Goal: Task Accomplishment & Management: Use online tool/utility

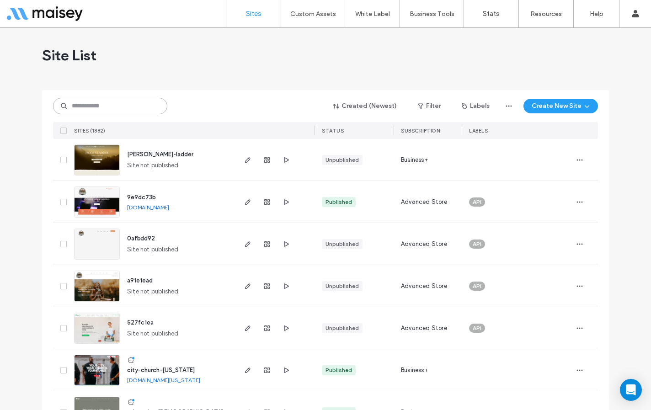
click at [136, 105] on input at bounding box center [110, 106] width 114 height 16
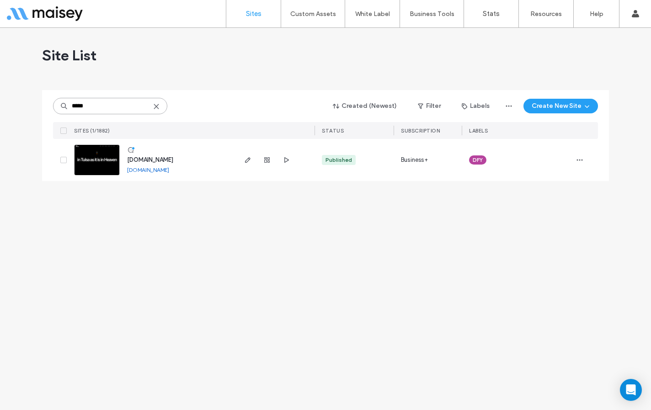
type input "*****"
click at [169, 159] on span "www.citychurchtulsa.com" at bounding box center [150, 159] width 46 height 7
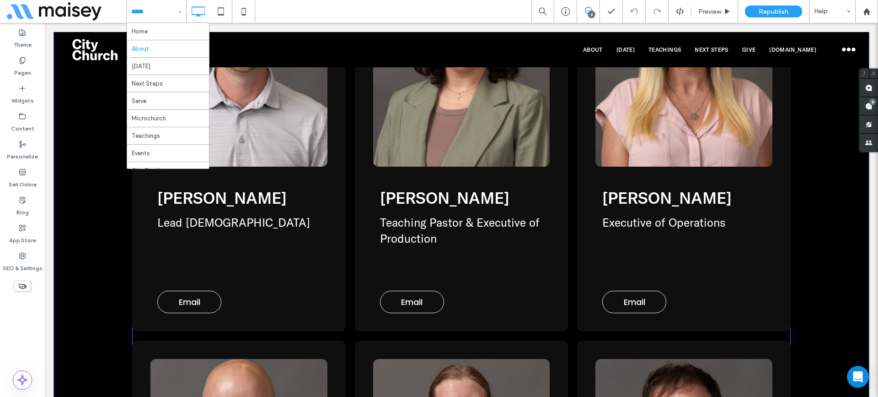
scroll to position [2745, 0]
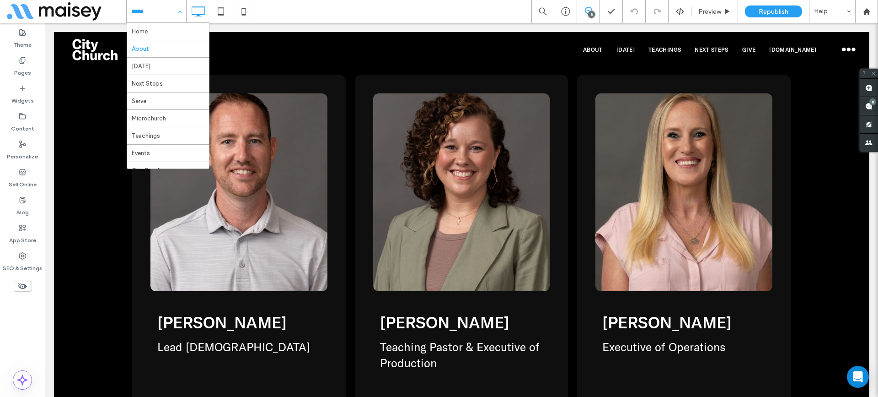
click at [336, 8] on div "Home About Sunday Next Steps Serve Microchurch Teachings Events City Families C…" at bounding box center [502, 11] width 752 height 23
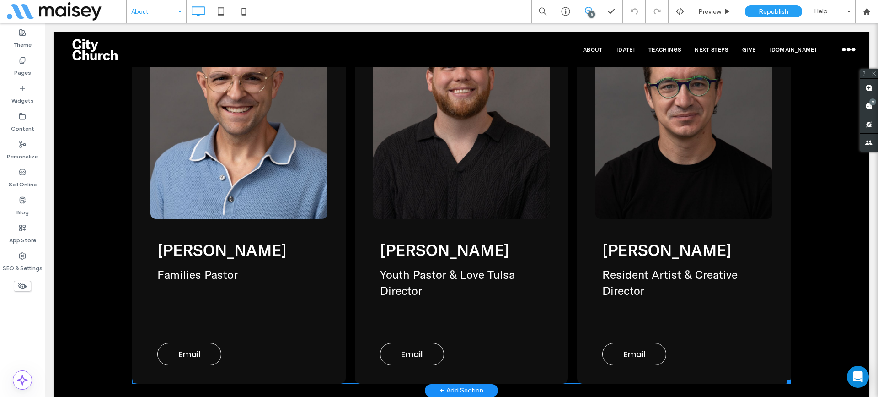
scroll to position [3202, 0]
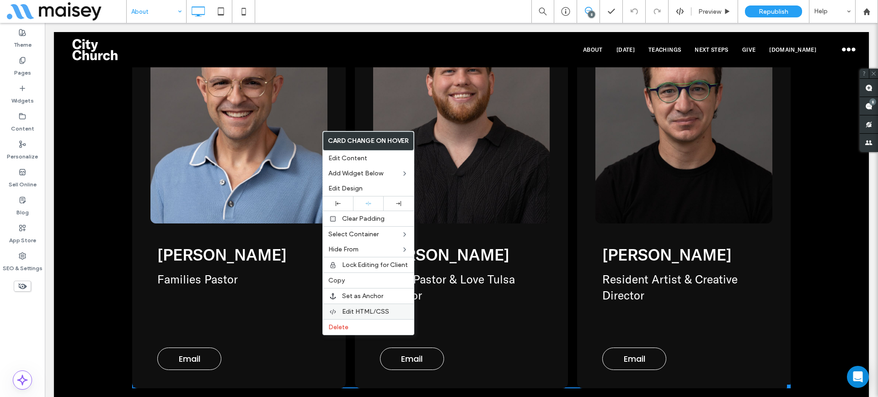
click at [359, 310] on span "Edit HTML/CSS" at bounding box center [365, 311] width 47 height 8
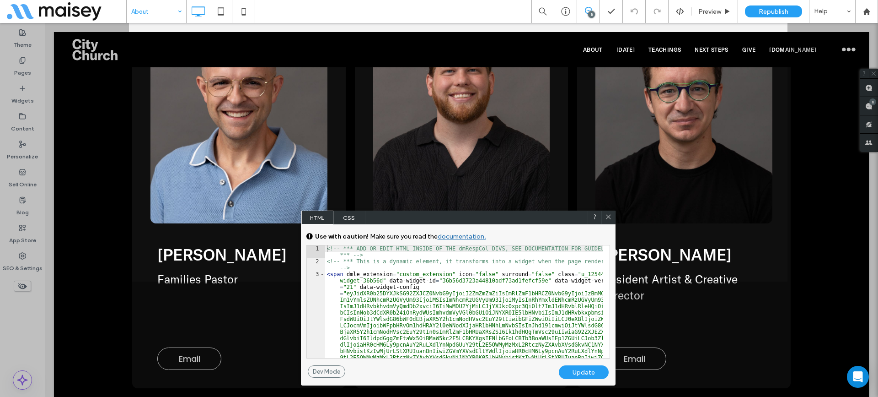
click at [355, 216] on span "CSS" at bounding box center [349, 217] width 32 height 14
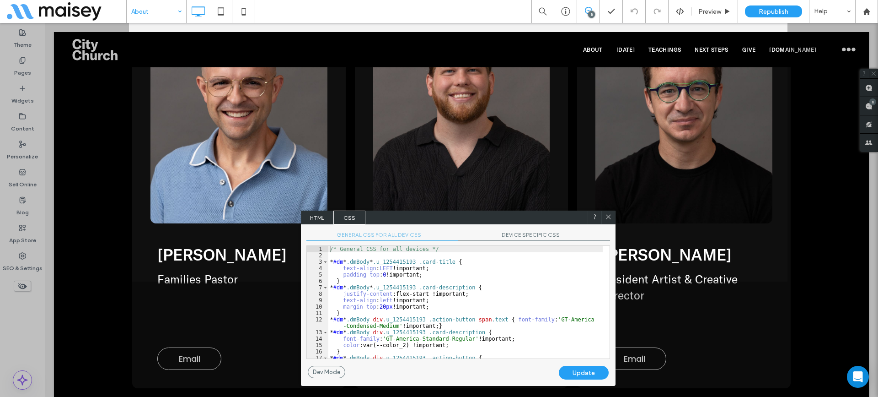
click at [524, 236] on span "DEVICE SPECIFIC CSS" at bounding box center [534, 236] width 152 height 10
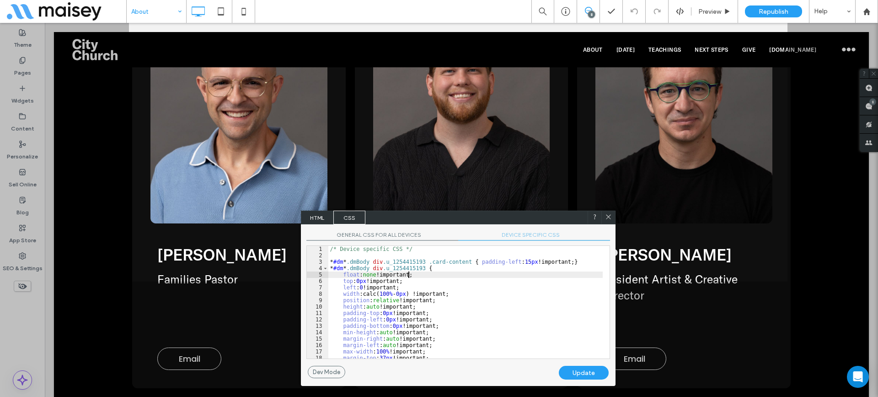
click at [467, 277] on div "/* Device specific CSS */ * #dm * .dmBody div .u_1254415193 .card-content { pad…" at bounding box center [465, 308] width 274 height 125
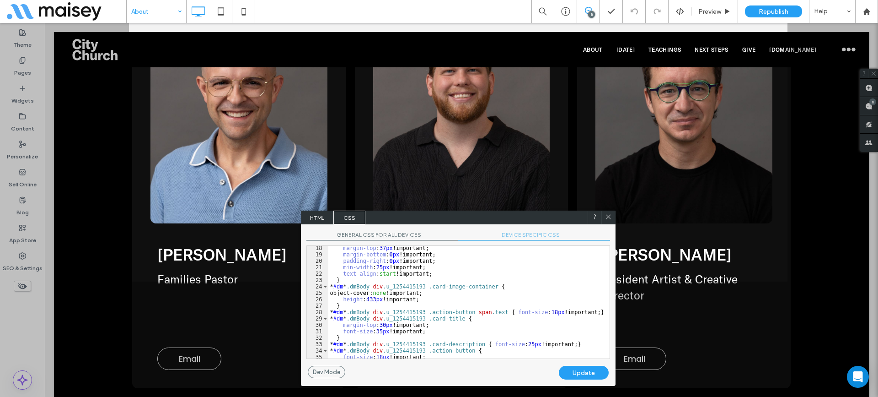
scroll to position [110, 0]
drag, startPoint x: 364, startPoint y: 299, endPoint x: 371, endPoint y: 298, distance: 7.4
click at [371, 298] on div "margin-top : 37 px !important; margin-bottom : 0 px !important; padding-right :…" at bounding box center [465, 307] width 274 height 125
click at [583, 371] on div "Update" at bounding box center [584, 372] width 50 height 14
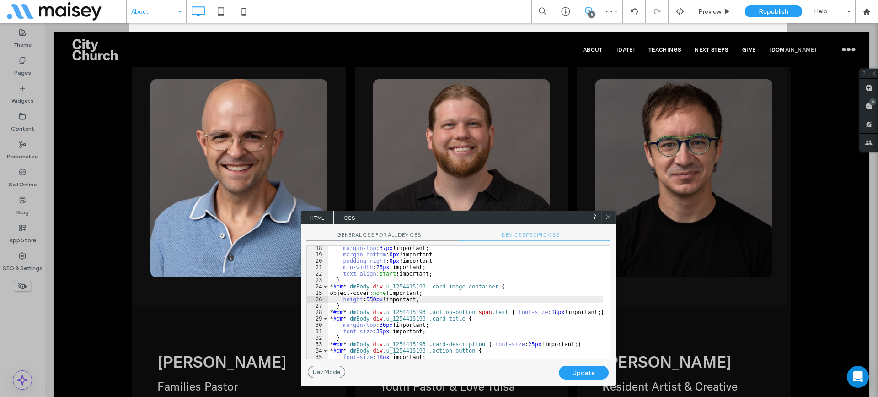
click at [481, 286] on div "margin-top : 37 px !important; margin-bottom : 0 px !important; padding-right :…" at bounding box center [465, 307] width 274 height 125
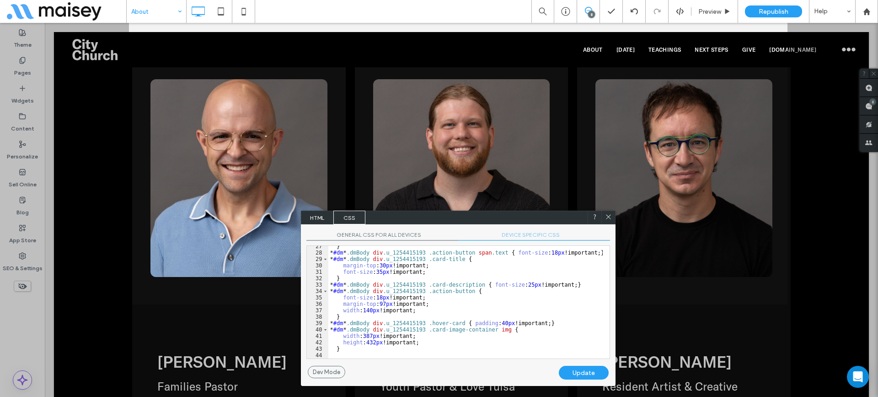
scroll to position [142, 0]
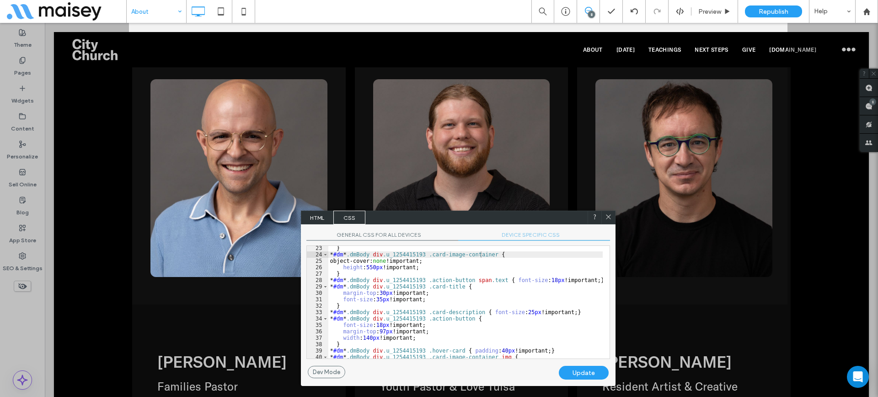
click at [371, 269] on div "} * #dm * .dmBody div .u_1254415193 .card-image-container { object-cover: none …" at bounding box center [465, 307] width 274 height 125
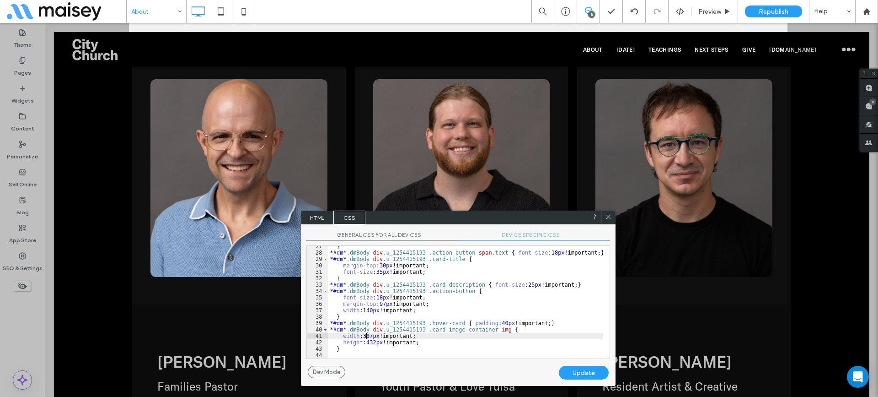
click at [365, 336] on div "} * #dm * .dmBody div .u_1254415193 .action-button span .text { font-size : 18 …" at bounding box center [465, 305] width 274 height 125
click at [374, 343] on div "} * #dm * .dmBody div .u_1254415193 .action-button span .text { font-size : 18 …" at bounding box center [465, 305] width 274 height 125
type textarea "**"
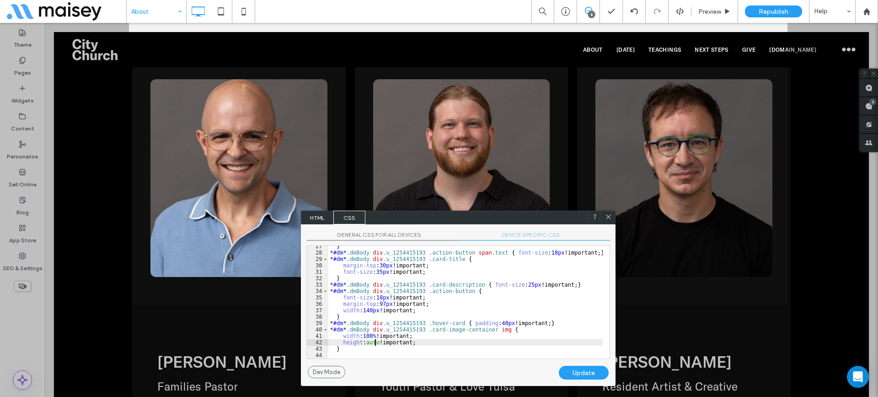
click at [588, 371] on div "Update" at bounding box center [584, 372] width 50 height 14
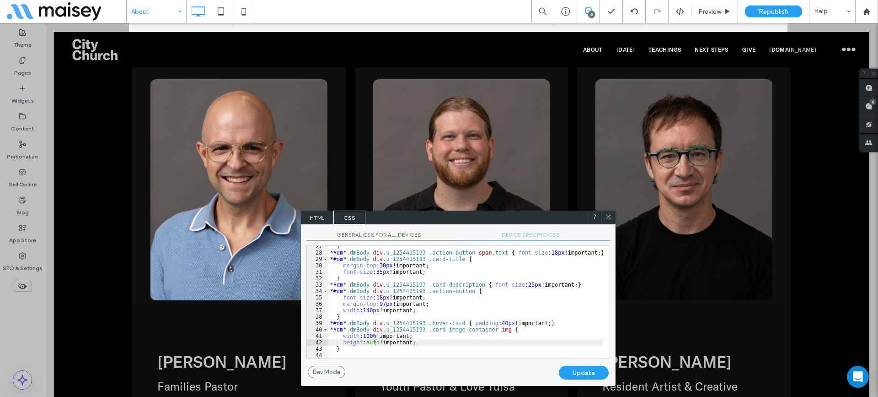
click at [610, 215] on icon at bounding box center [608, 216] width 7 height 7
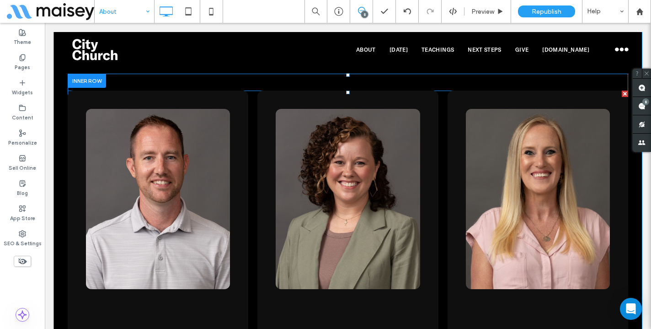
scroll to position [2699, 0]
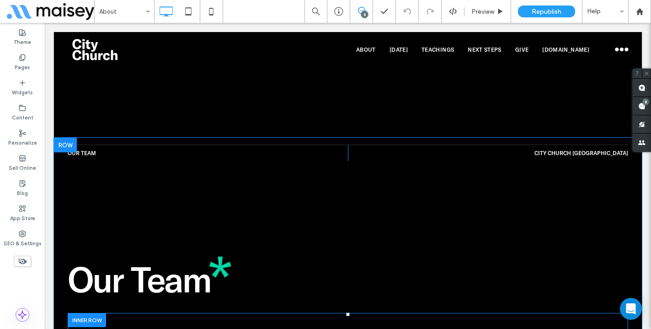
scroll to position [2516, 0]
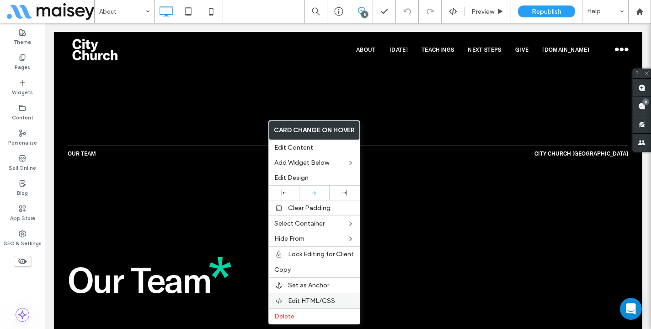
click at [302, 299] on span "Edit HTML/CSS" at bounding box center [311, 301] width 47 height 8
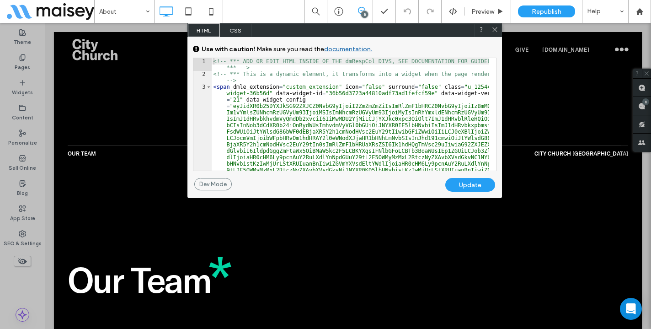
click at [240, 31] on span "CSS" at bounding box center [236, 30] width 32 height 14
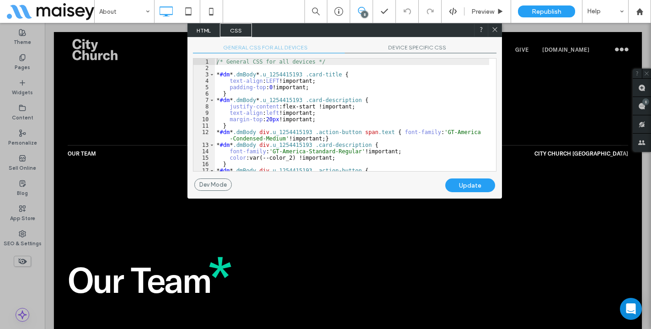
click at [409, 44] on span "DEVICE SPECIFIC CSS" at bounding box center [421, 49] width 152 height 10
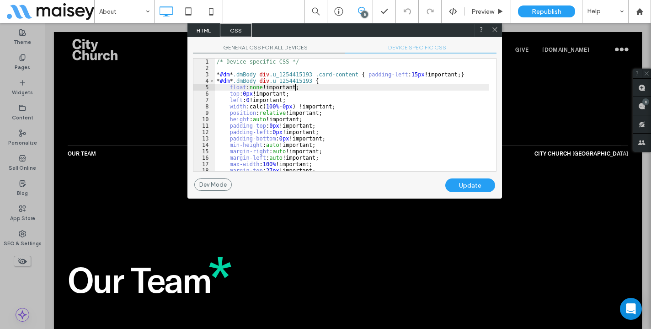
click at [368, 90] on div "/* Device specific CSS */ * #dm * .dmBody div .u_1254415193 .card-content { pad…" at bounding box center [352, 121] width 274 height 125
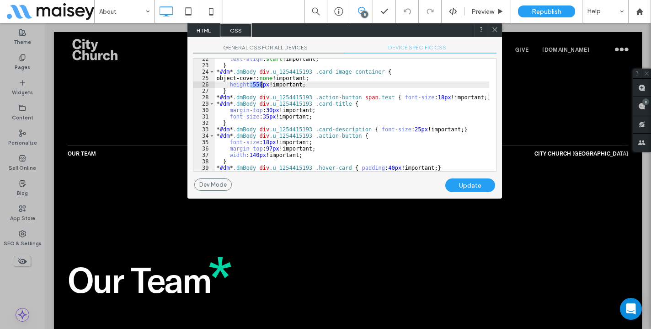
drag, startPoint x: 249, startPoint y: 83, endPoint x: 261, endPoint y: 83, distance: 11.4
click at [261, 83] on div "text-align : start !important; } * #dm * .dmBody div .u_1254415193 .card-image-…" at bounding box center [352, 118] width 274 height 125
click at [252, 90] on div "text-align : start !important; } * #dm * .dmBody div .u_1254415193 .card-image-…" at bounding box center [352, 118] width 274 height 125
click at [253, 84] on div "text-align : start !important; } * #dm * .dmBody div .u_1254415193 .card-image-…" at bounding box center [352, 118] width 274 height 125
drag, startPoint x: 250, startPoint y: 84, endPoint x: 259, endPoint y: 84, distance: 9.1
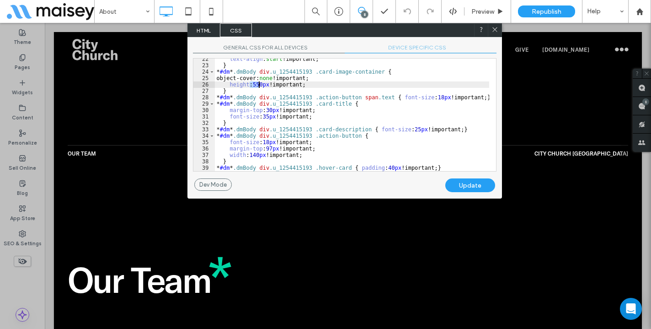
click at [259, 84] on div "text-align : start !important; } * #dm * .dmBody div .u_1254415193 .card-image-…" at bounding box center [352, 118] width 274 height 125
type textarea "**"
click at [460, 183] on div "Update" at bounding box center [471, 185] width 50 height 14
click at [494, 29] on use at bounding box center [495, 29] width 5 height 5
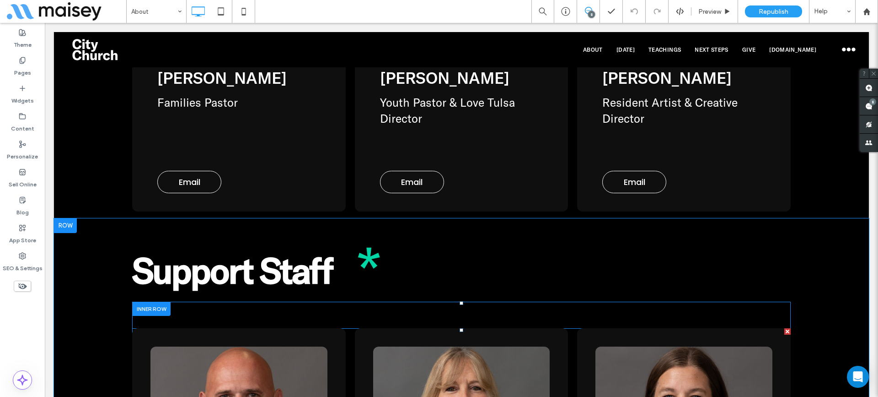
scroll to position [3477, 0]
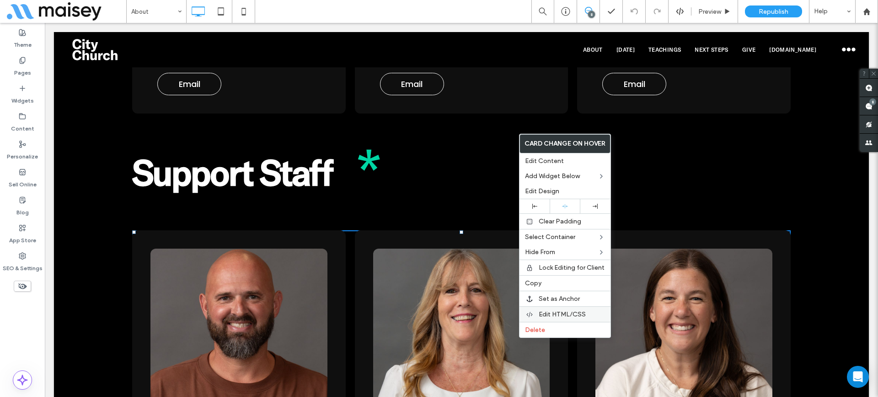
click at [560, 311] on span "Edit HTML/CSS" at bounding box center [562, 314] width 47 height 8
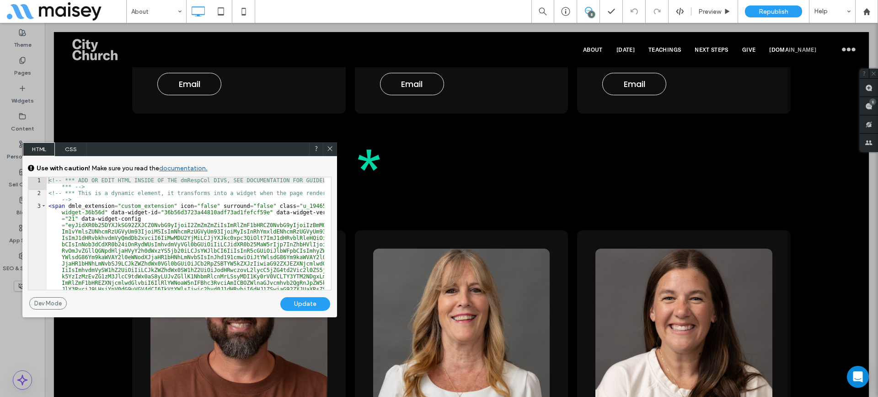
click at [70, 149] on span "CSS" at bounding box center [71, 149] width 32 height 14
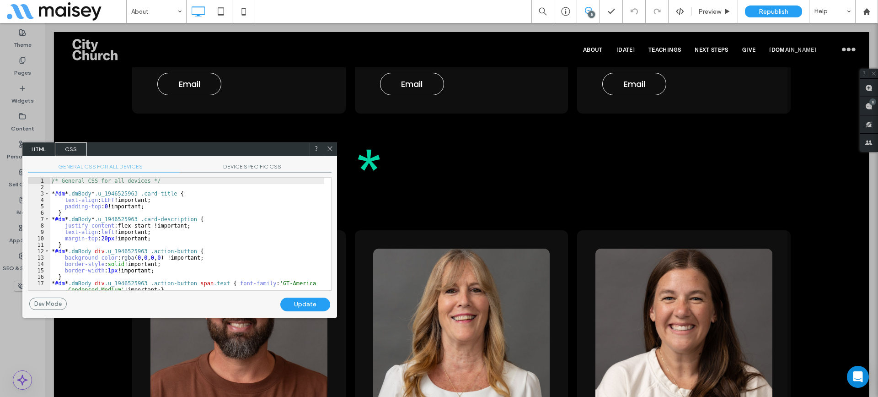
click at [182, 217] on div "/* General CSS for all devices */ * #dm * .dmBody * .u_1946525963 .card-title {…" at bounding box center [187, 239] width 274 height 125
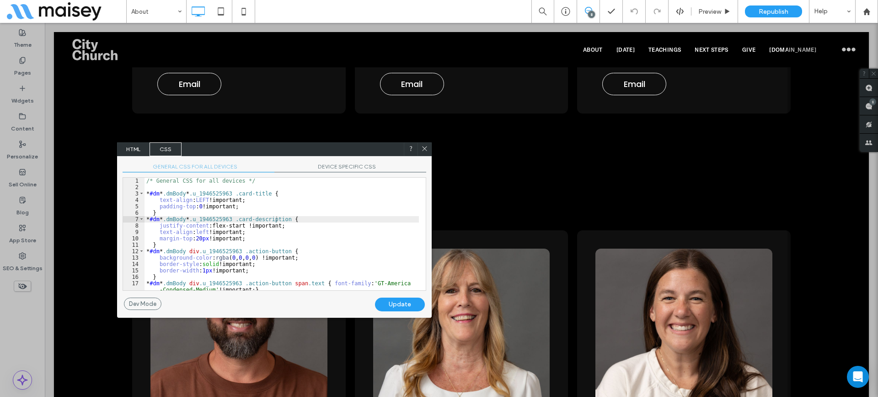
drag, startPoint x: 187, startPoint y: 151, endPoint x: 370, endPoint y: 151, distance: 182.5
click at [370, 151] on div "HTML CSS" at bounding box center [274, 149] width 315 height 14
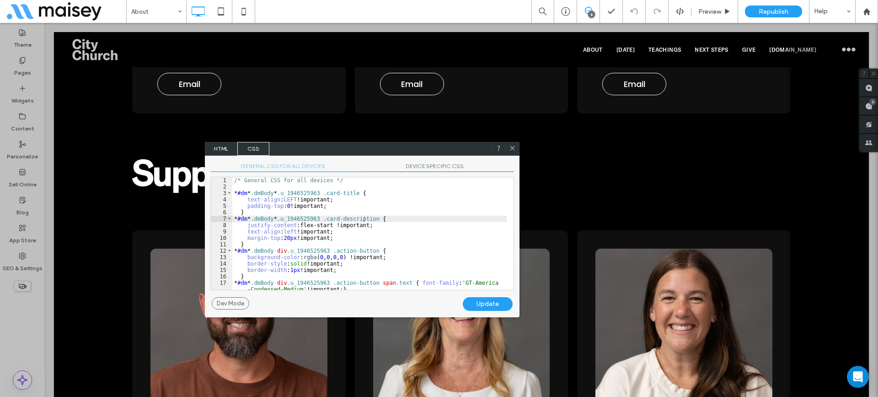
click at [424, 163] on span "DEVICE SPECIFIC CSS" at bounding box center [438, 167] width 152 height 10
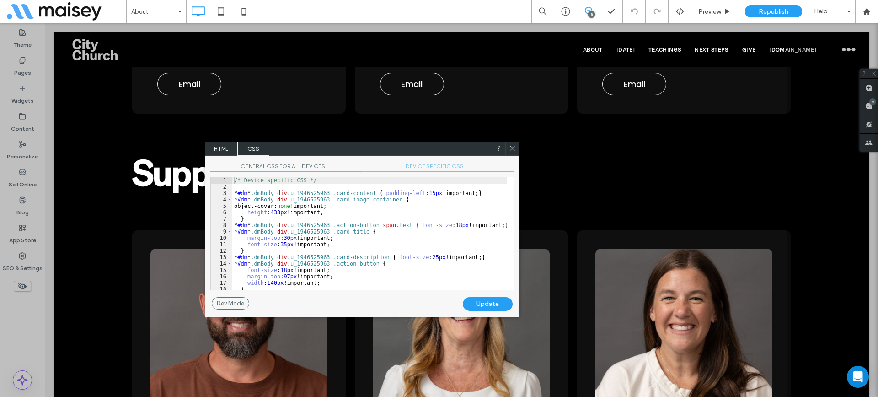
click at [392, 213] on div "/* Device specific CSS */ * #dm * .dmBody div .u_1946525963 .card-content { pad…" at bounding box center [369, 239] width 274 height 125
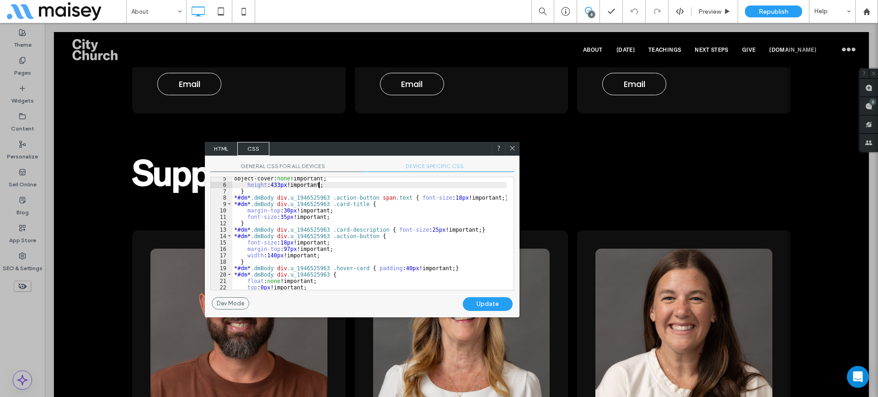
scroll to position [82, 0]
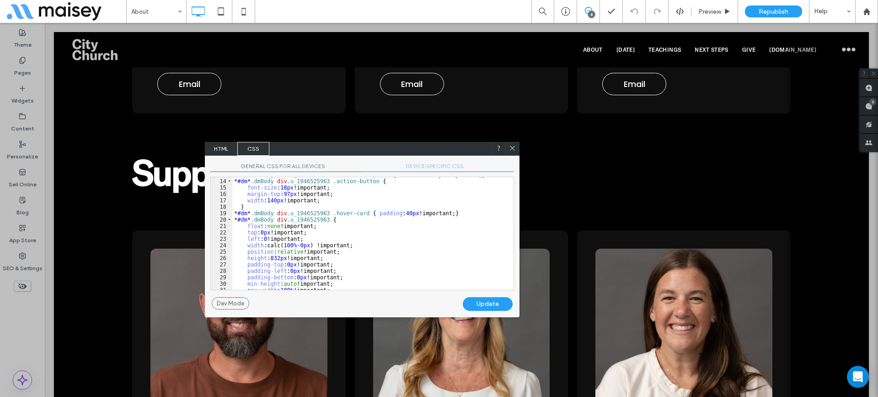
click at [515, 148] on icon at bounding box center [512, 148] width 7 height 7
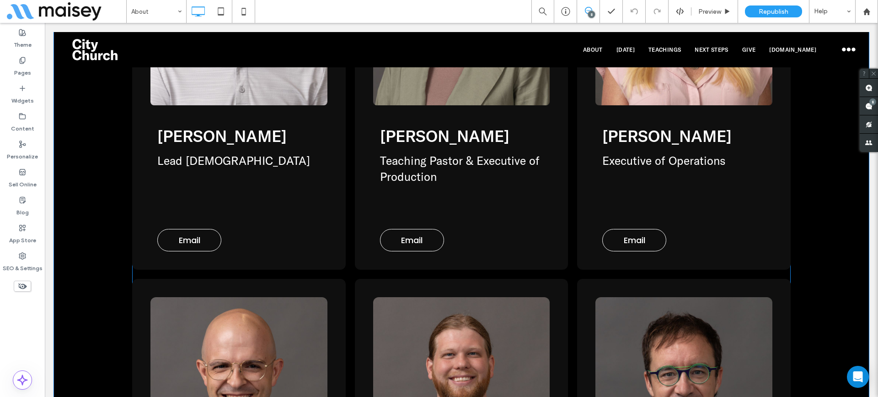
scroll to position [2928, 0]
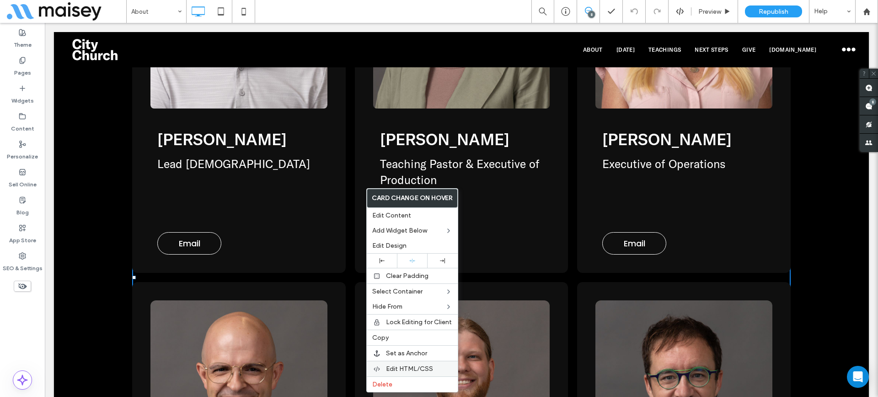
click at [421, 328] on span "Edit HTML/CSS" at bounding box center [409, 369] width 47 height 8
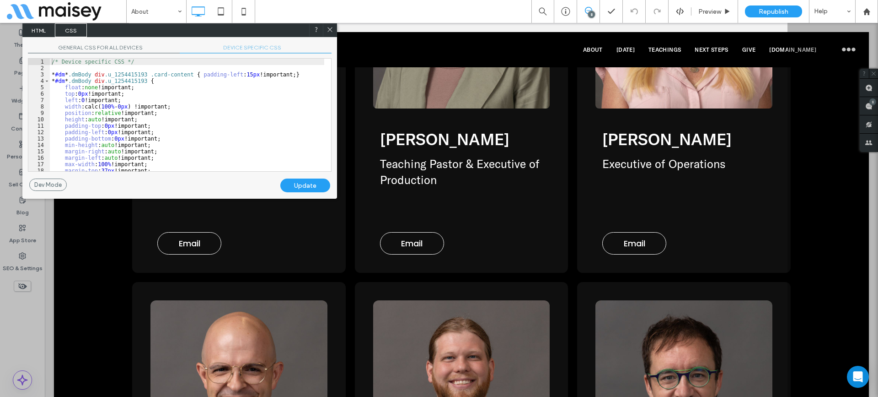
click at [241, 47] on span "DEVICE SPECIFIC CSS" at bounding box center [256, 49] width 152 height 10
click at [216, 98] on div "/* Device specific CSS */ * #dm * .dmBody div .u_1254415193 .card-content { pad…" at bounding box center [187, 121] width 274 height 125
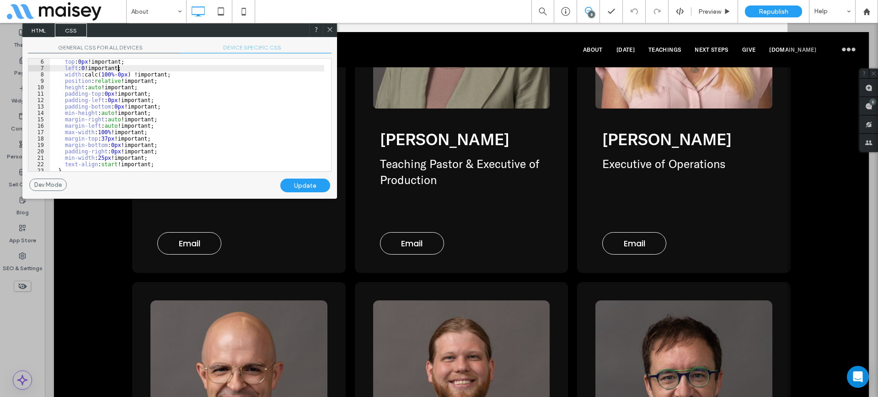
scroll to position [5, 0]
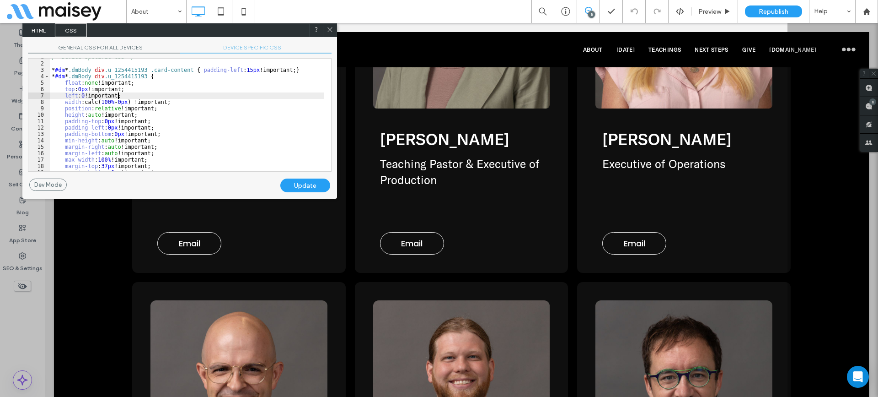
click at [330, 30] on icon at bounding box center [330, 29] width 7 height 7
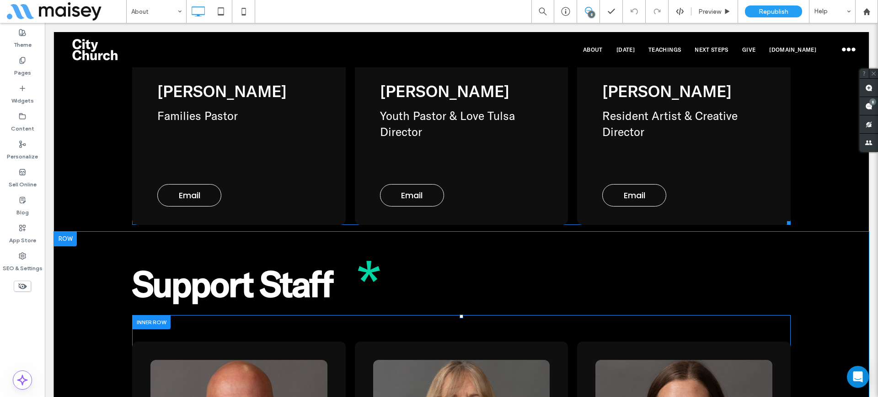
scroll to position [3385, 0]
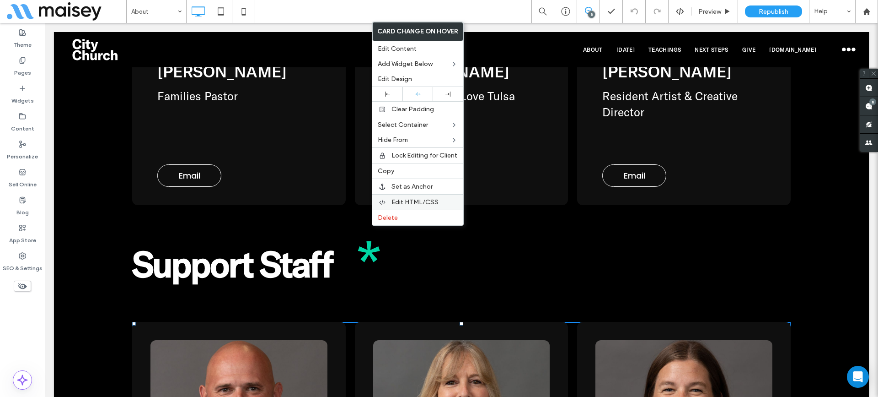
click at [410, 203] on span "Edit HTML/CSS" at bounding box center [415, 202] width 47 height 8
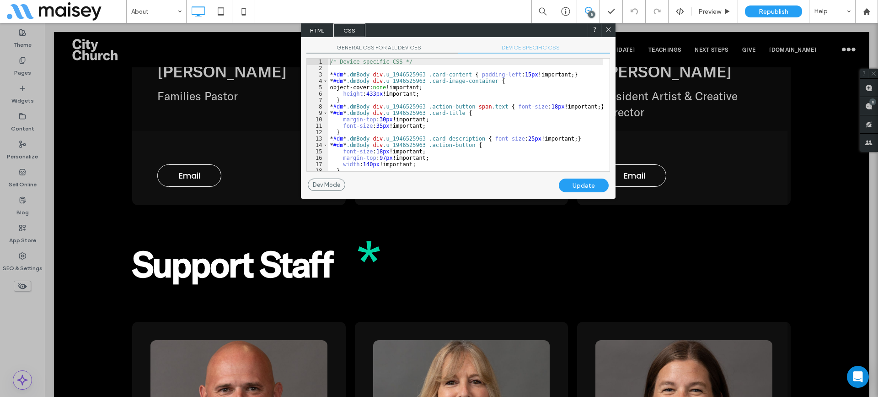
click at [530, 45] on span "DEVICE SPECIFIC CSS" at bounding box center [534, 49] width 152 height 10
click at [497, 95] on div "/* Device specific CSS */ * #dm * .dmBody div .u_1946525963 .card-content { pad…" at bounding box center [465, 121] width 274 height 125
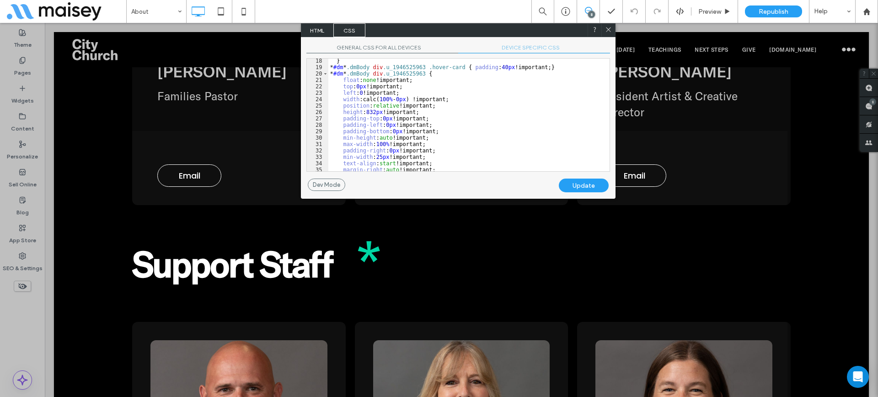
scroll to position [144, 0]
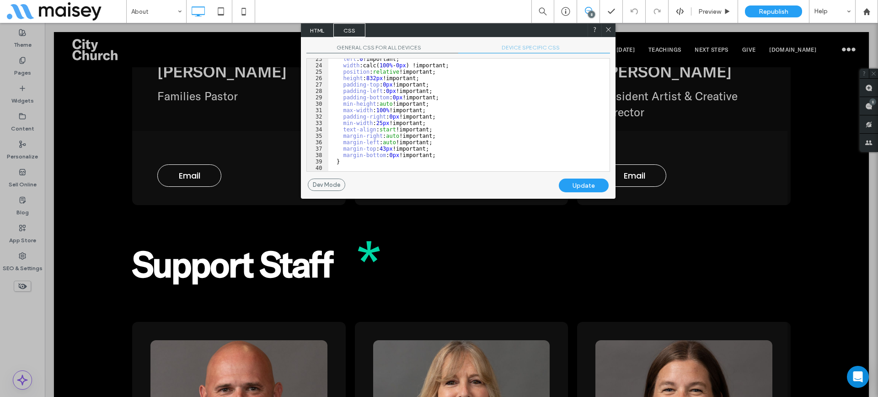
click at [607, 30] on icon at bounding box center [608, 29] width 7 height 7
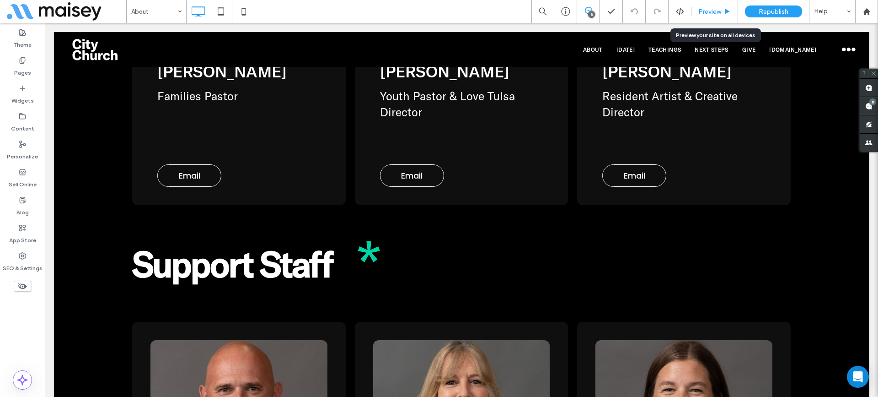
click at [651, 11] on span "Preview" at bounding box center [710, 12] width 23 height 8
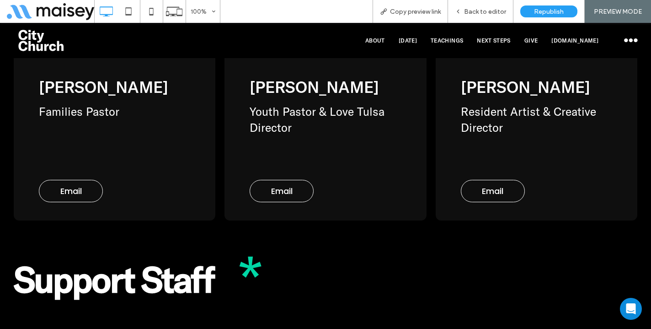
scroll to position [3522, 0]
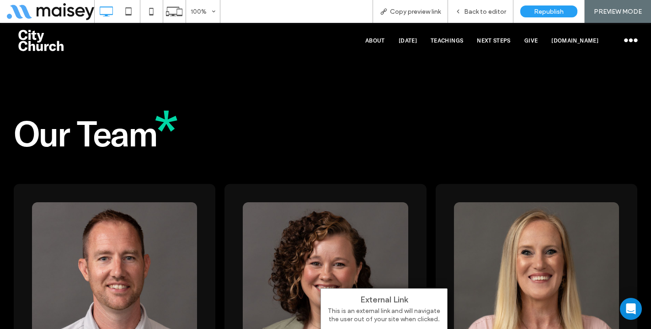
scroll to position [2516, 0]
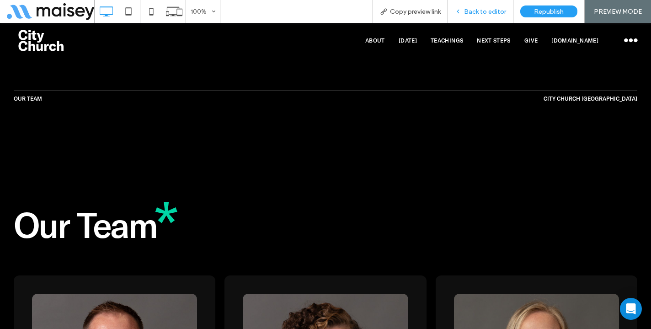
click at [483, 14] on span "Back to editor" at bounding box center [485, 12] width 42 height 8
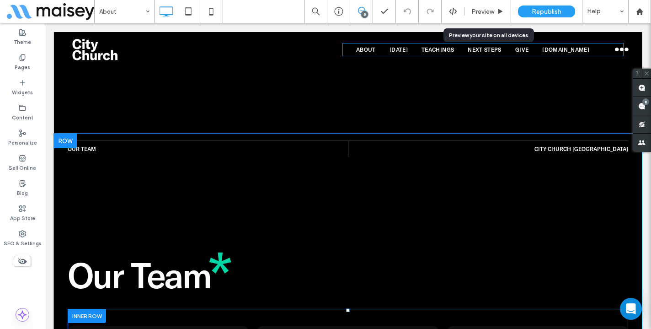
scroll to position [2518, 0]
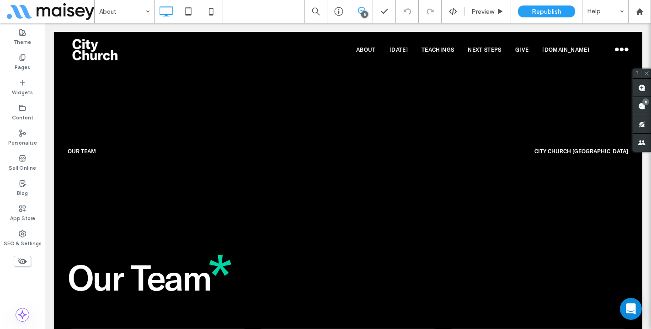
click at [270, 13] on div "About 8 Preview Republish Help" at bounding box center [372, 11] width 557 height 23
click at [642, 11] on use at bounding box center [639, 11] width 7 height 7
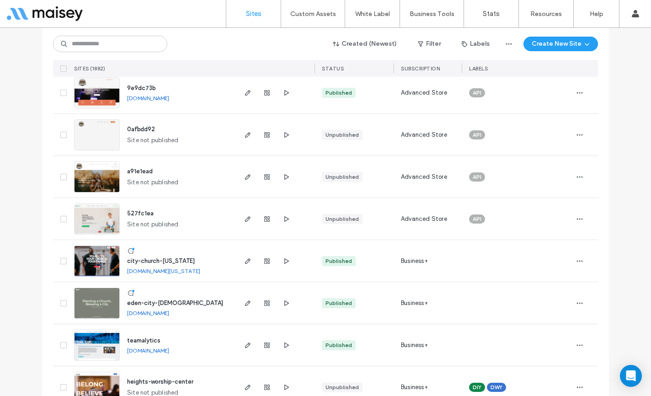
scroll to position [137, 0]
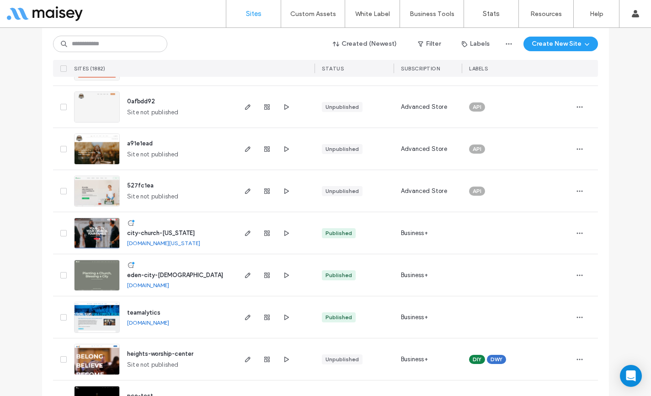
click at [162, 233] on span "city-church-[US_STATE]" at bounding box center [161, 233] width 68 height 7
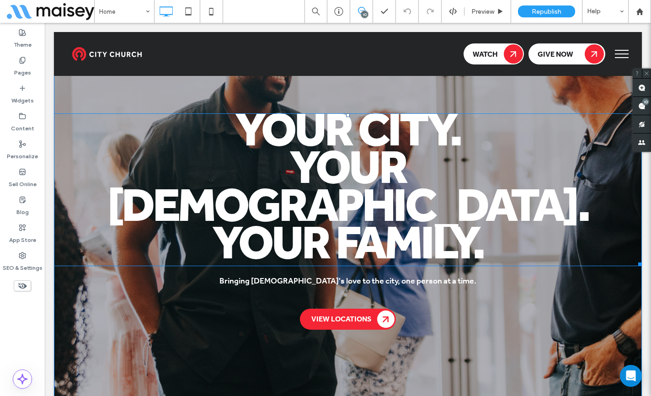
scroll to position [229, 0]
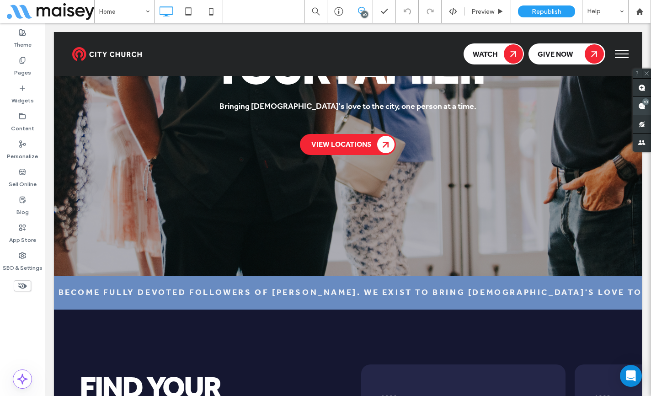
click at [645, 105] on div "10" at bounding box center [646, 101] width 7 height 7
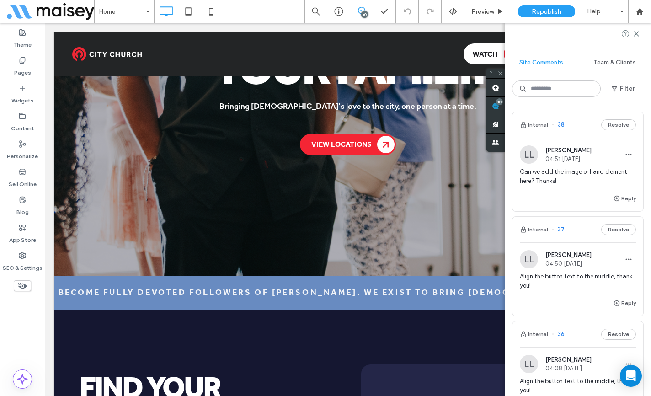
click at [557, 203] on div "Reply" at bounding box center [578, 202] width 131 height 18
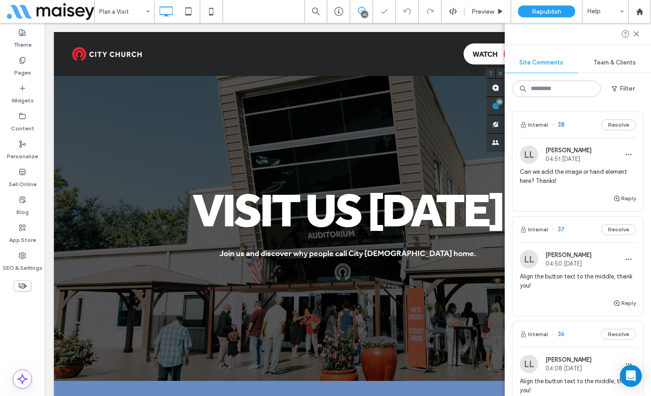
scroll to position [2399, 0]
